Goal: Task Accomplishment & Management: Use online tool/utility

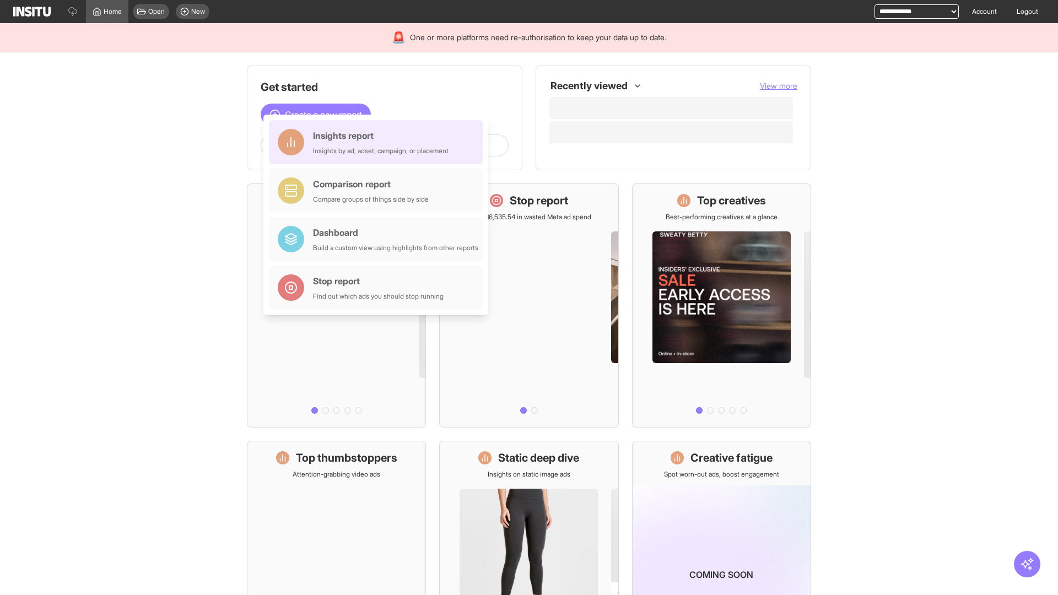
click at [379, 142] on div "Insights report Insights by ad, adset, campaign, or placement" at bounding box center [381, 142] width 136 height 26
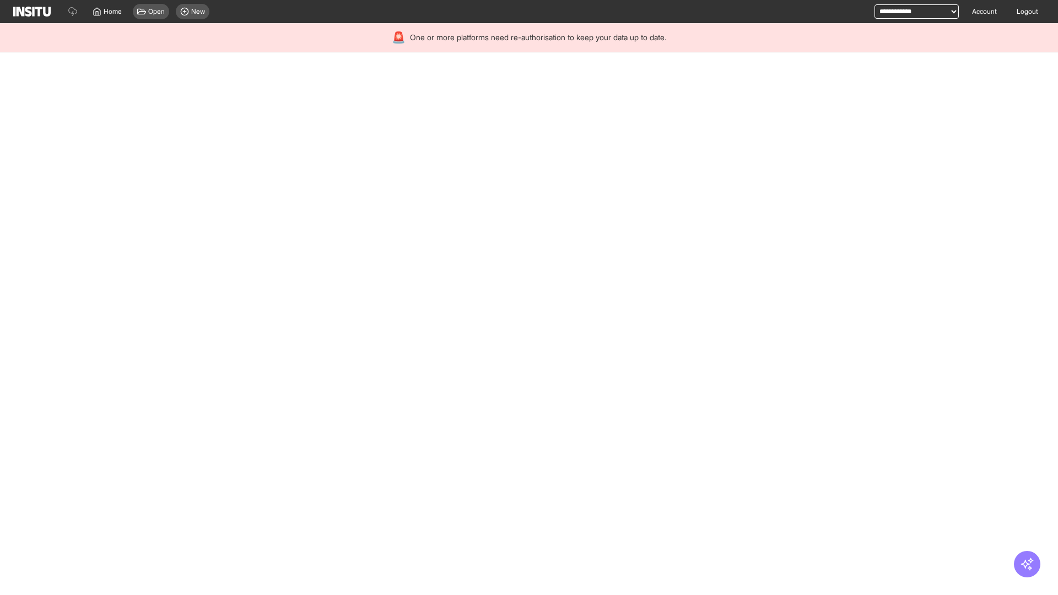
select select "**"
